Goal: Information Seeking & Learning: Learn about a topic

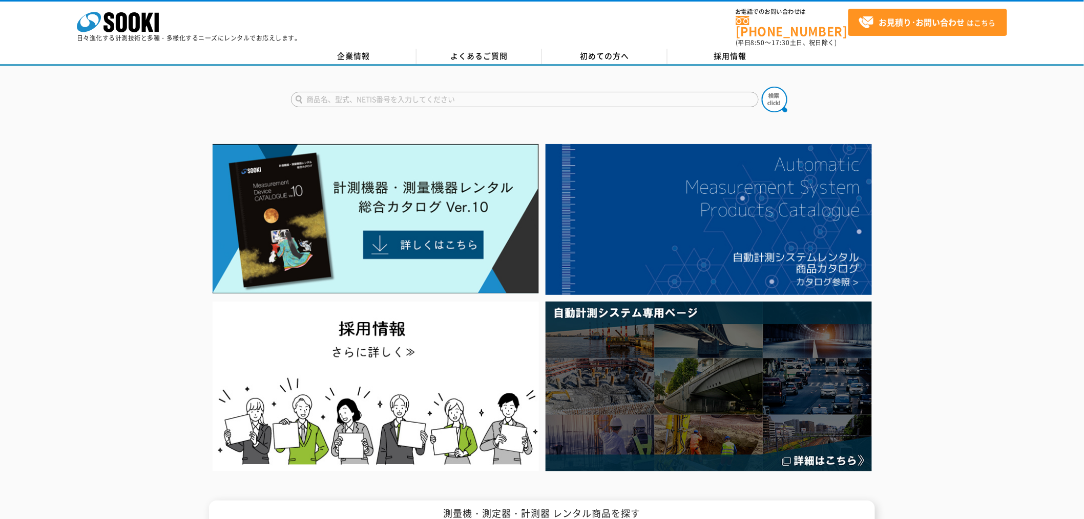
drag, startPoint x: 0, startPoint y: 0, endPoint x: 350, endPoint y: 94, distance: 361.9
click at [351, 93] on input "text" at bounding box center [525, 99] width 468 height 15
type input "ULT"
click at [769, 93] on img at bounding box center [775, 100] width 26 height 26
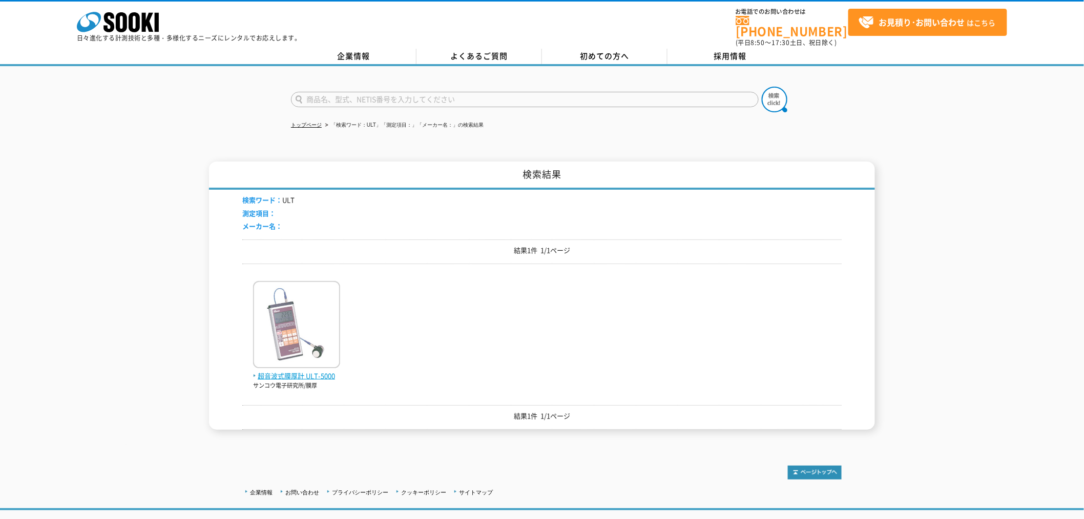
click at [284, 371] on span "超音波式膜厚計 ULT-5000" at bounding box center [296, 376] width 87 height 11
